Goal: Task Accomplishment & Management: Manage account settings

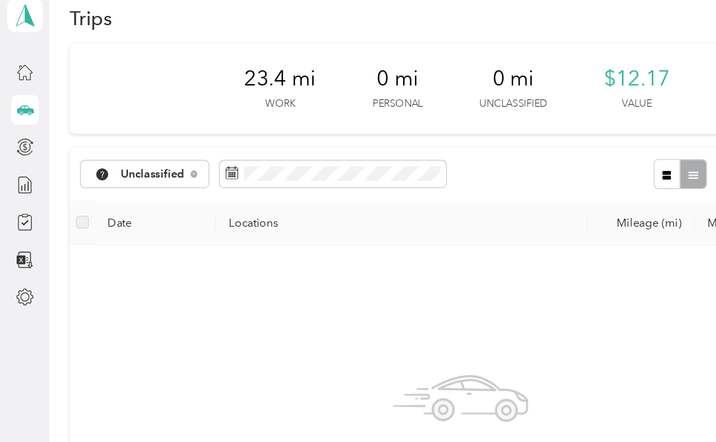
click at [200, 154] on span at bounding box center [273, 165] width 186 height 23
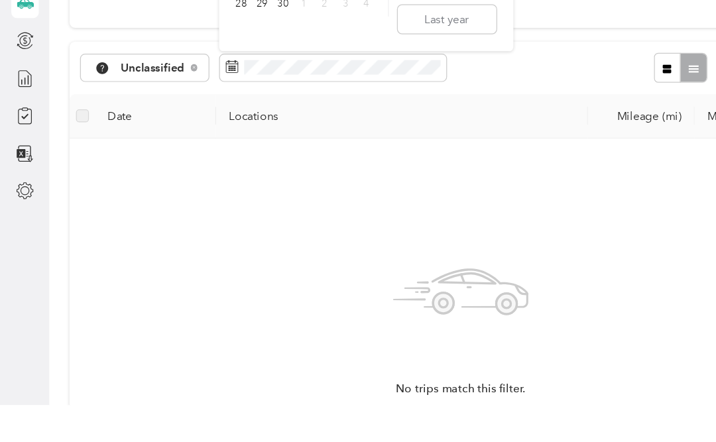
click at [331, 154] on span at bounding box center [273, 165] width 186 height 23
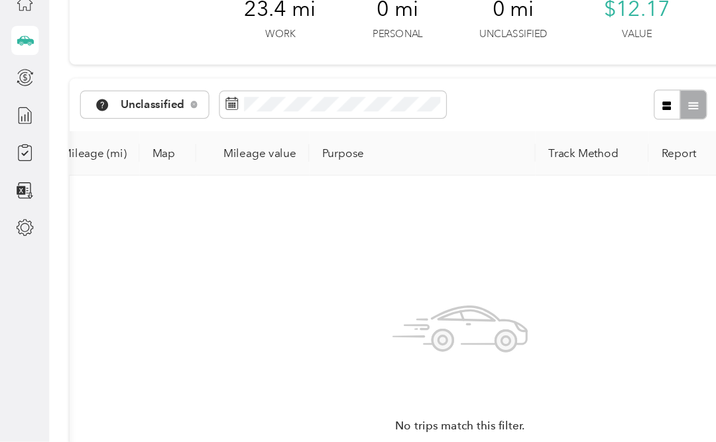
scroll to position [0, 455]
click at [489, 187] on th "Track Method" at bounding box center [486, 205] width 93 height 36
click at [478, 187] on th "Track Method" at bounding box center [486, 205] width 93 height 36
click at [485, 187] on th "Track Method" at bounding box center [486, 205] width 93 height 36
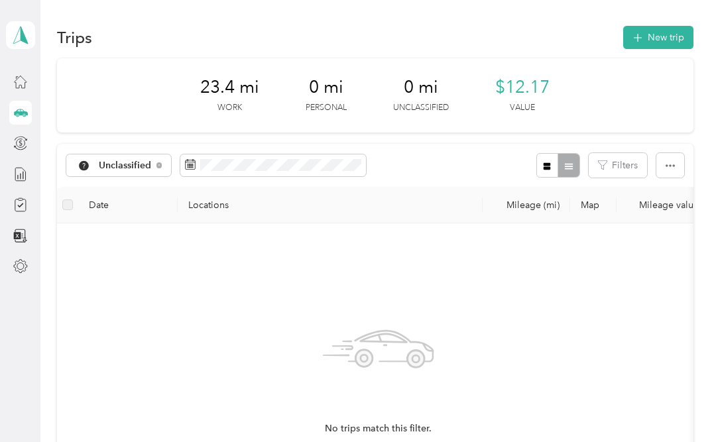
scroll to position [0, 0]
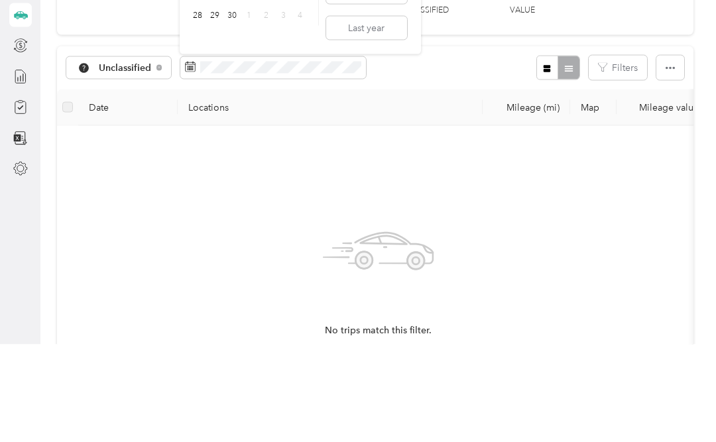
click at [186, 159] on span at bounding box center [190, 165] width 11 height 13
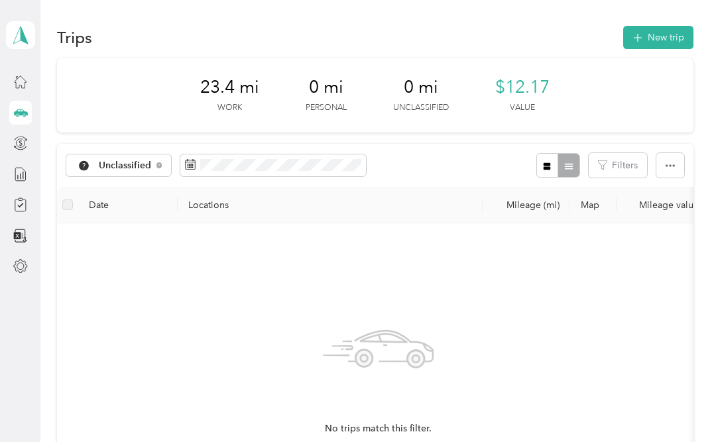
click at [192, 159] on icon at bounding box center [190, 164] width 11 height 11
click at [575, 164] on div at bounding box center [557, 165] width 43 height 25
click at [675, 166] on icon "button" at bounding box center [670, 165] width 9 height 9
click at [140, 156] on div "Unclassified" at bounding box center [118, 165] width 105 height 23
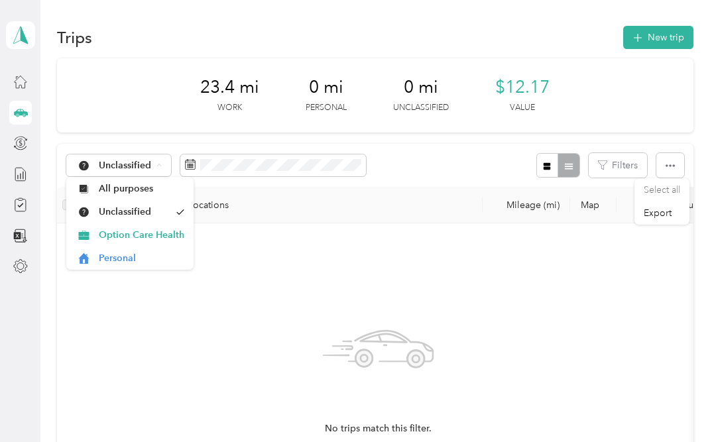
click at [158, 237] on span "Option Care Health" at bounding box center [142, 235] width 86 height 14
